Goal: Navigation & Orientation: Find specific page/section

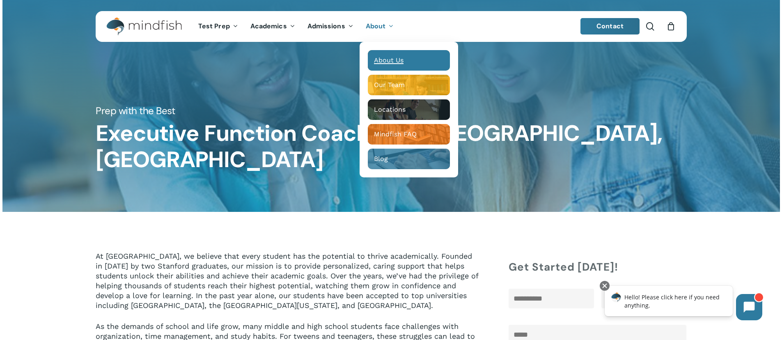
click at [397, 61] on span "About Us" at bounding box center [389, 60] width 30 height 8
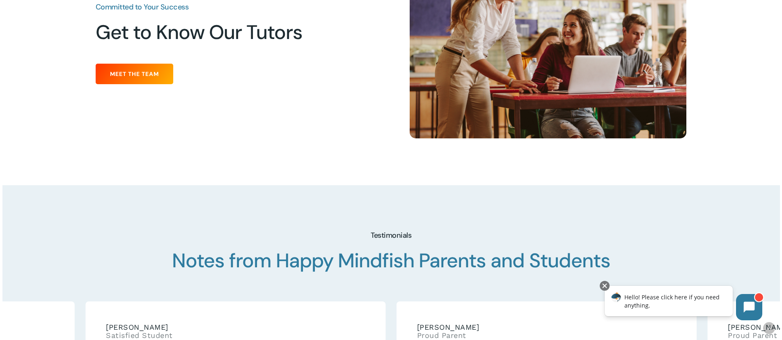
scroll to position [1067, 0]
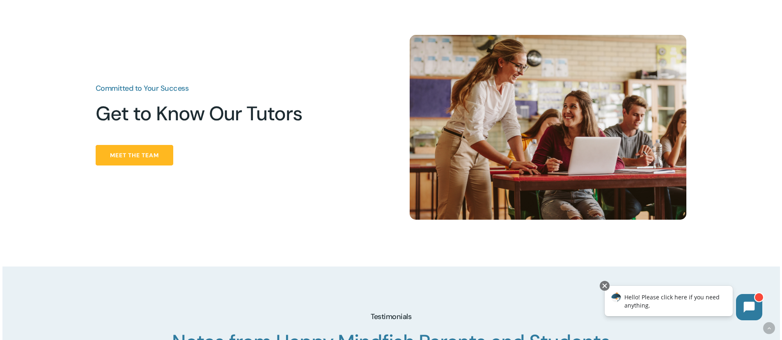
click at [146, 165] on link "Meet the Team" at bounding box center [135, 155] width 78 height 21
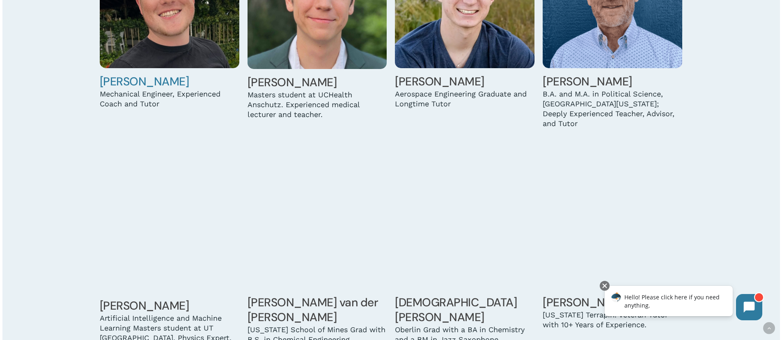
scroll to position [2421, 0]
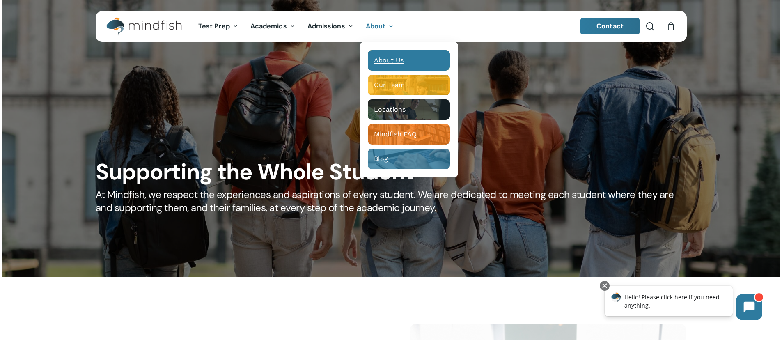
click at [389, 60] on span "About Us" at bounding box center [389, 60] width 30 height 8
